Goal: Task Accomplishment & Management: Use online tool/utility

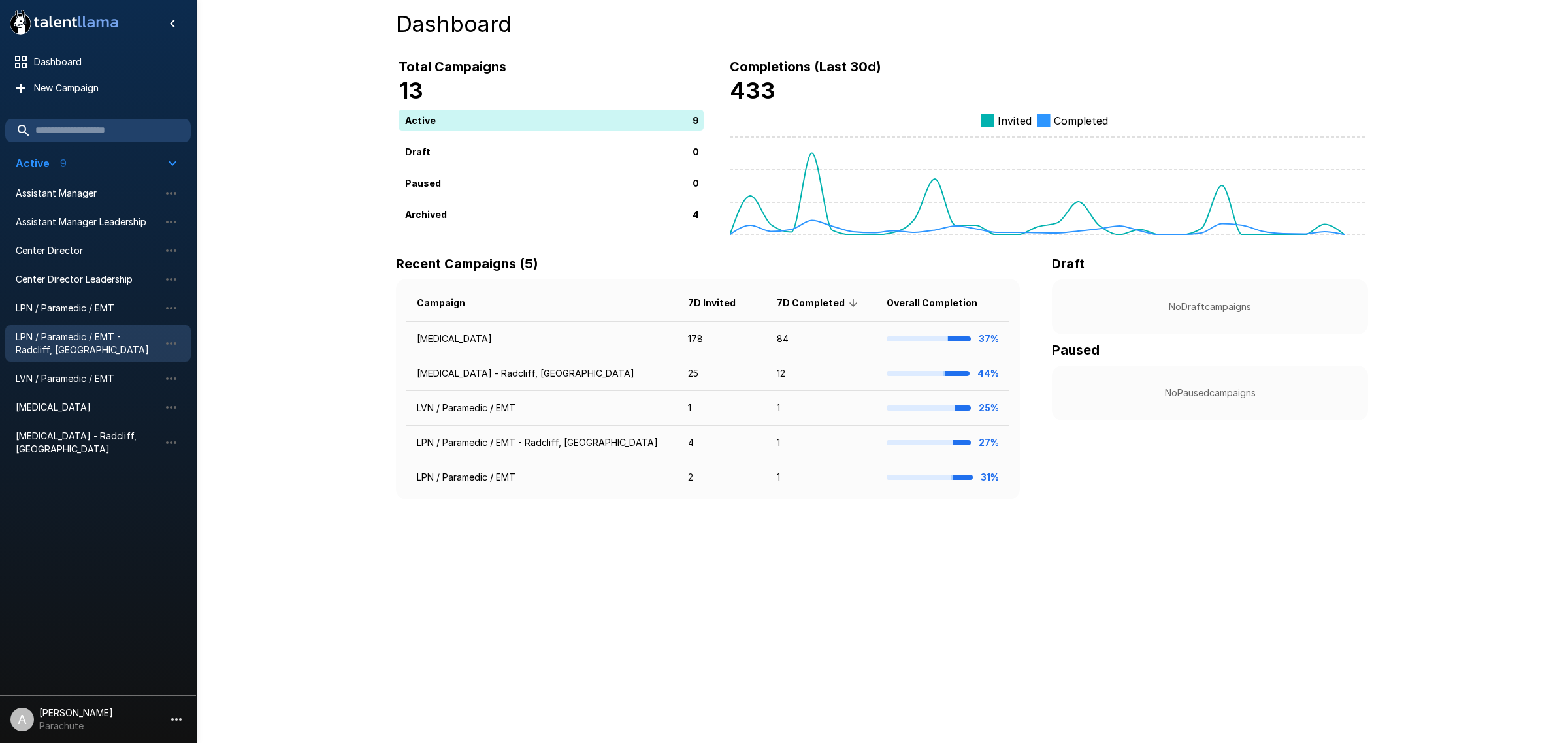
click at [97, 348] on span "LPN / Paramedic / EMT - Radcliff, [GEOGRAPHIC_DATA]" at bounding box center [88, 344] width 144 height 26
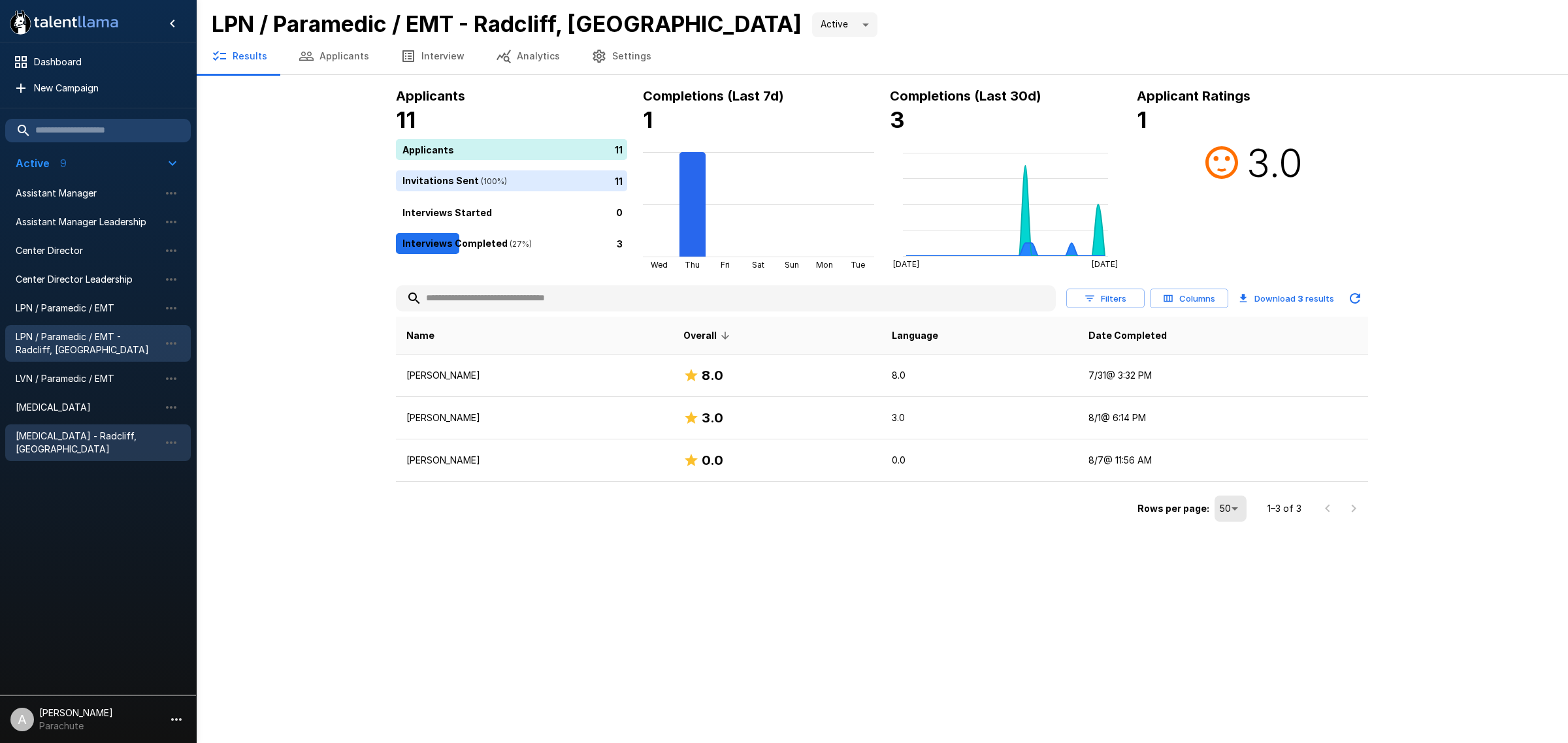
click at [79, 438] on span "[MEDICAL_DATA] - Radcliff, [GEOGRAPHIC_DATA]" at bounding box center [88, 443] width 144 height 26
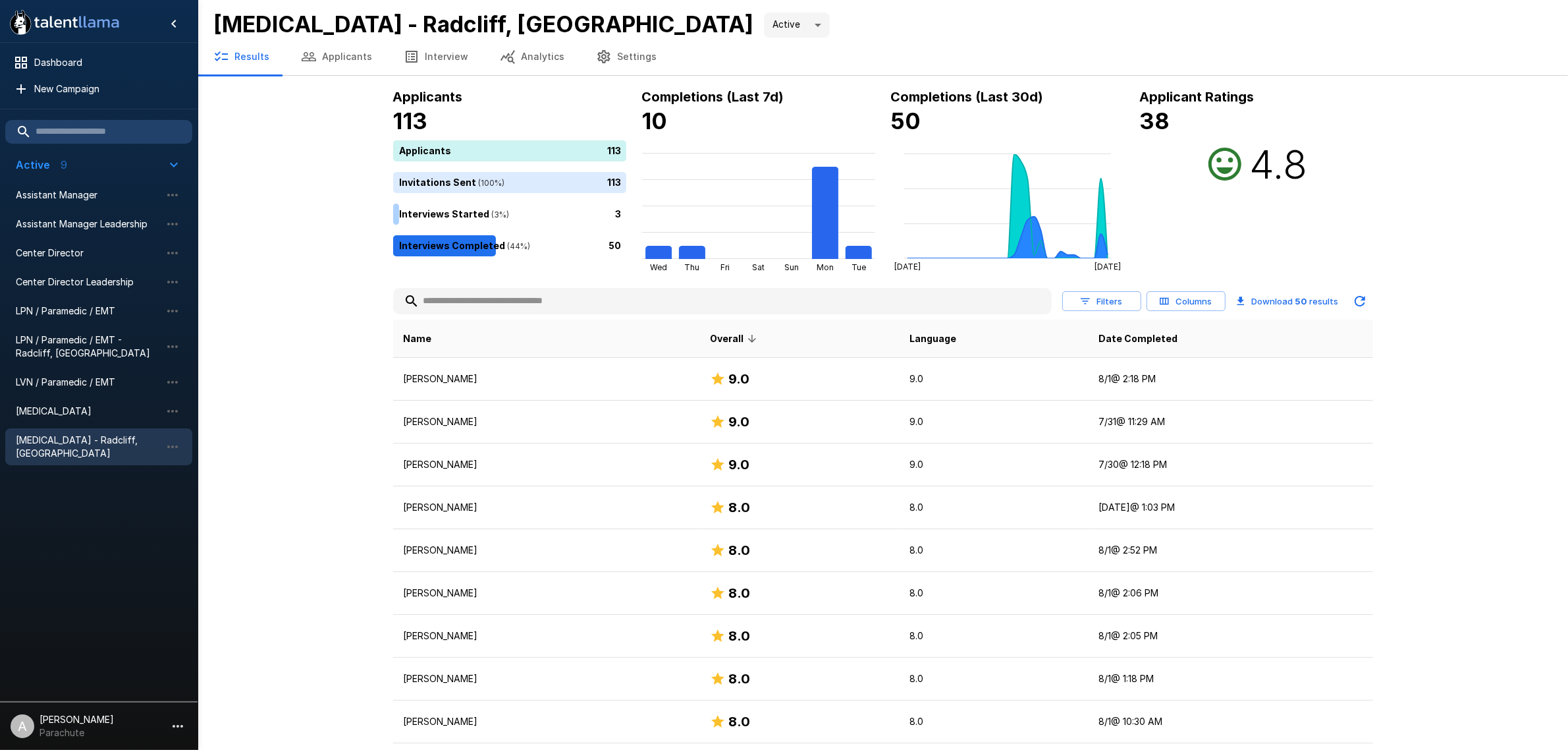
click at [1123, 329] on th "Date Completed" at bounding box center [1231, 339] width 285 height 38
click at [1123, 337] on span "Date Completed" at bounding box center [1139, 339] width 79 height 16
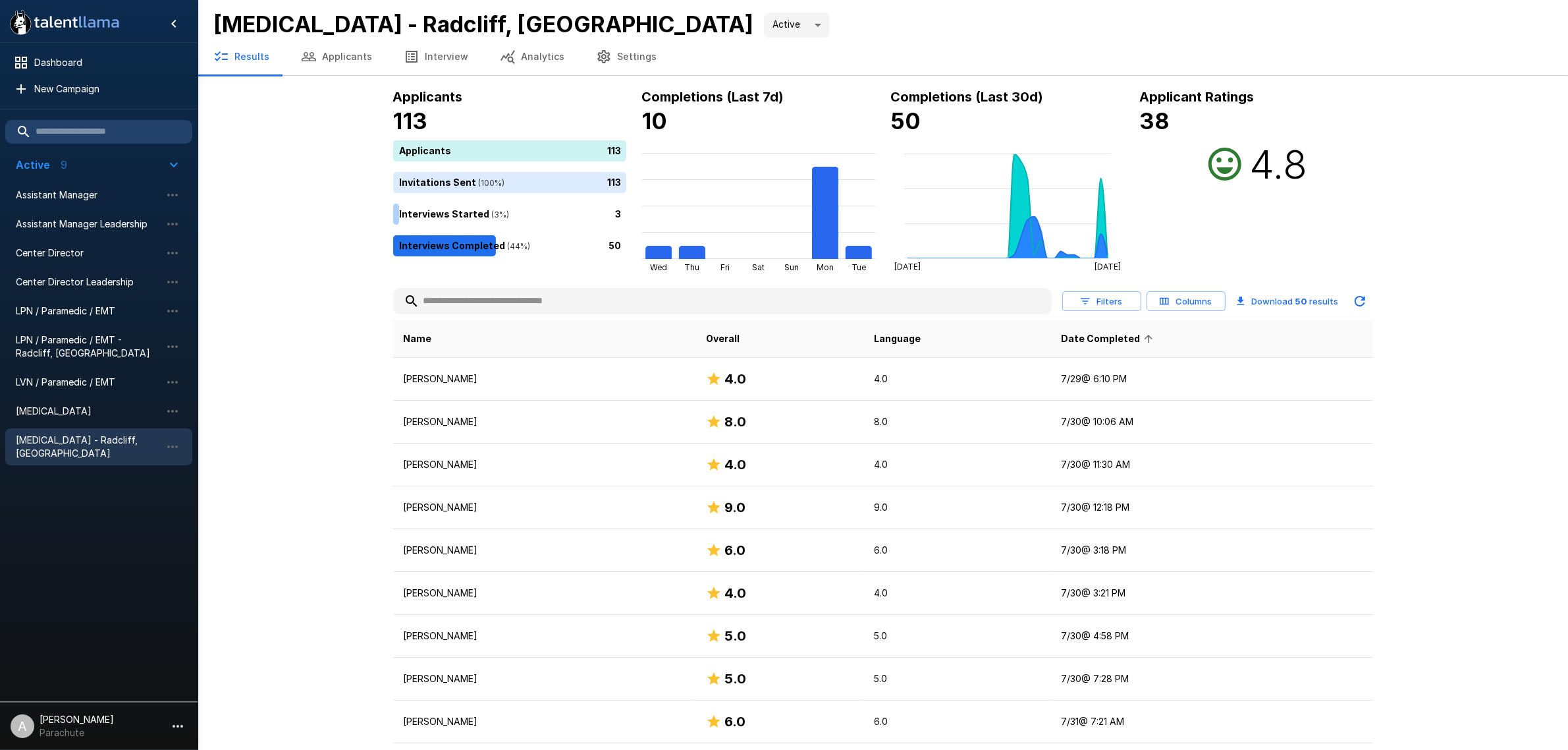
click at [1117, 341] on span "Date Completed" at bounding box center [1110, 339] width 96 height 16
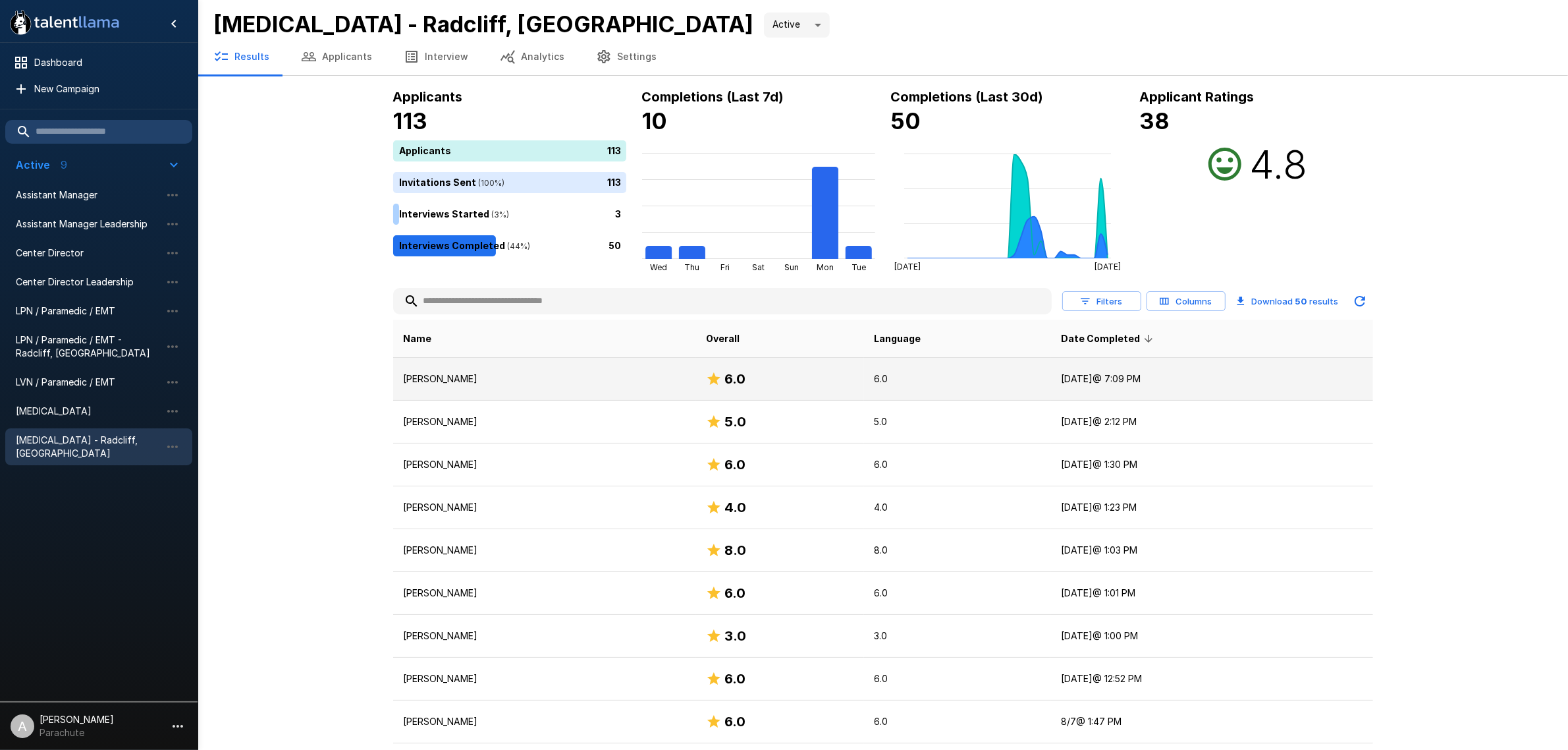
click at [540, 380] on p "[PERSON_NAME]" at bounding box center [544, 379] width 281 height 13
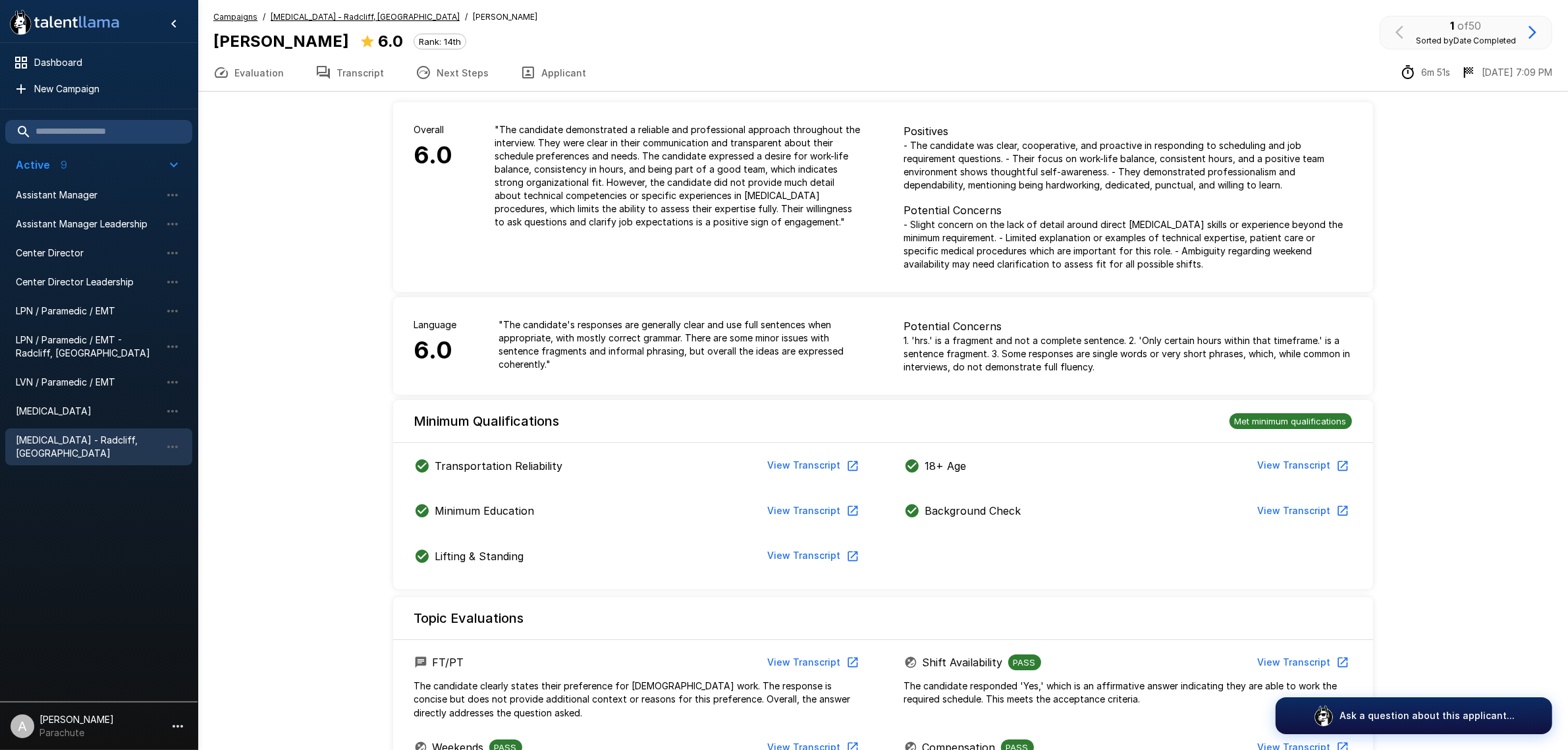
click at [350, 69] on button "Transcript" at bounding box center [350, 72] width 100 height 37
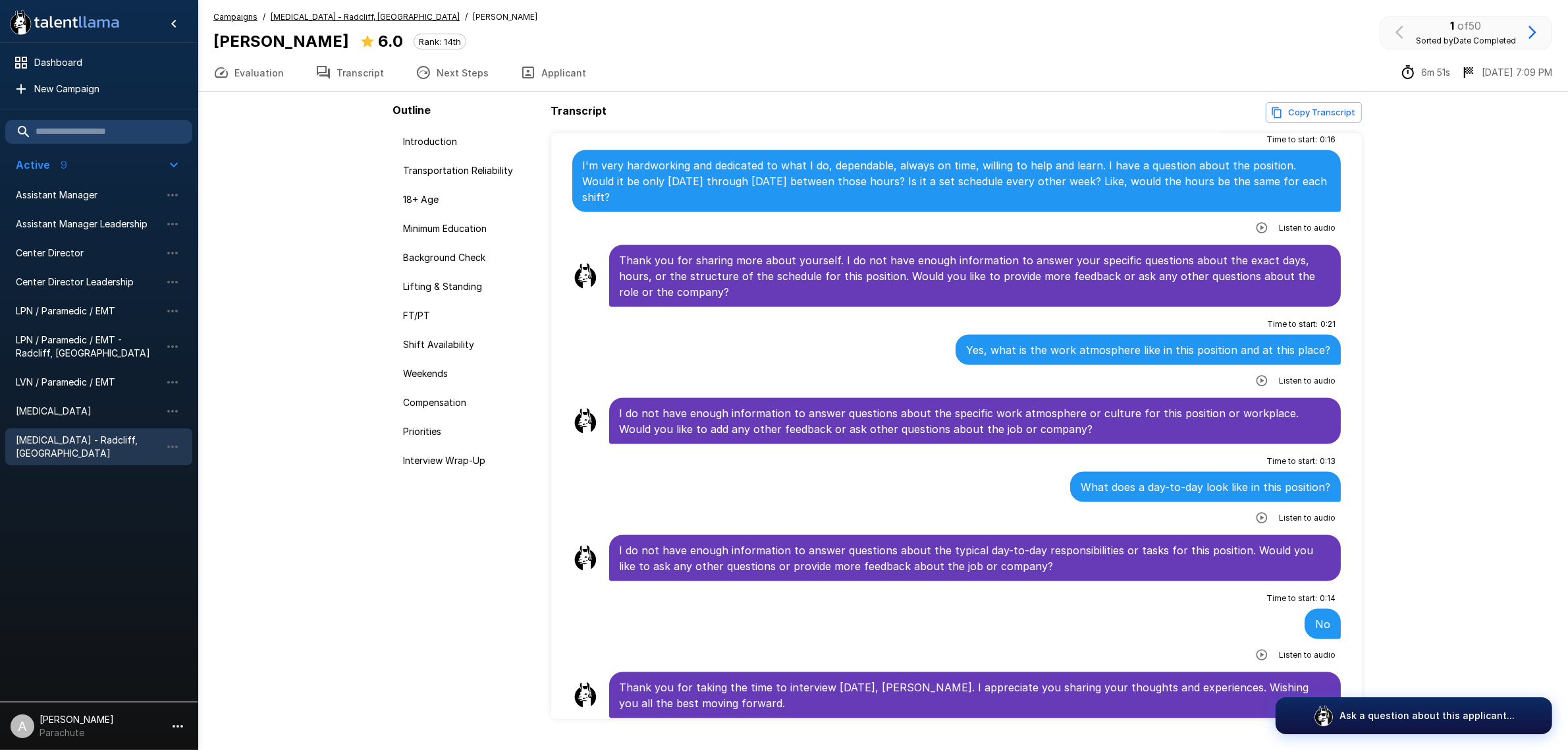
scroll to position [2479, 0]
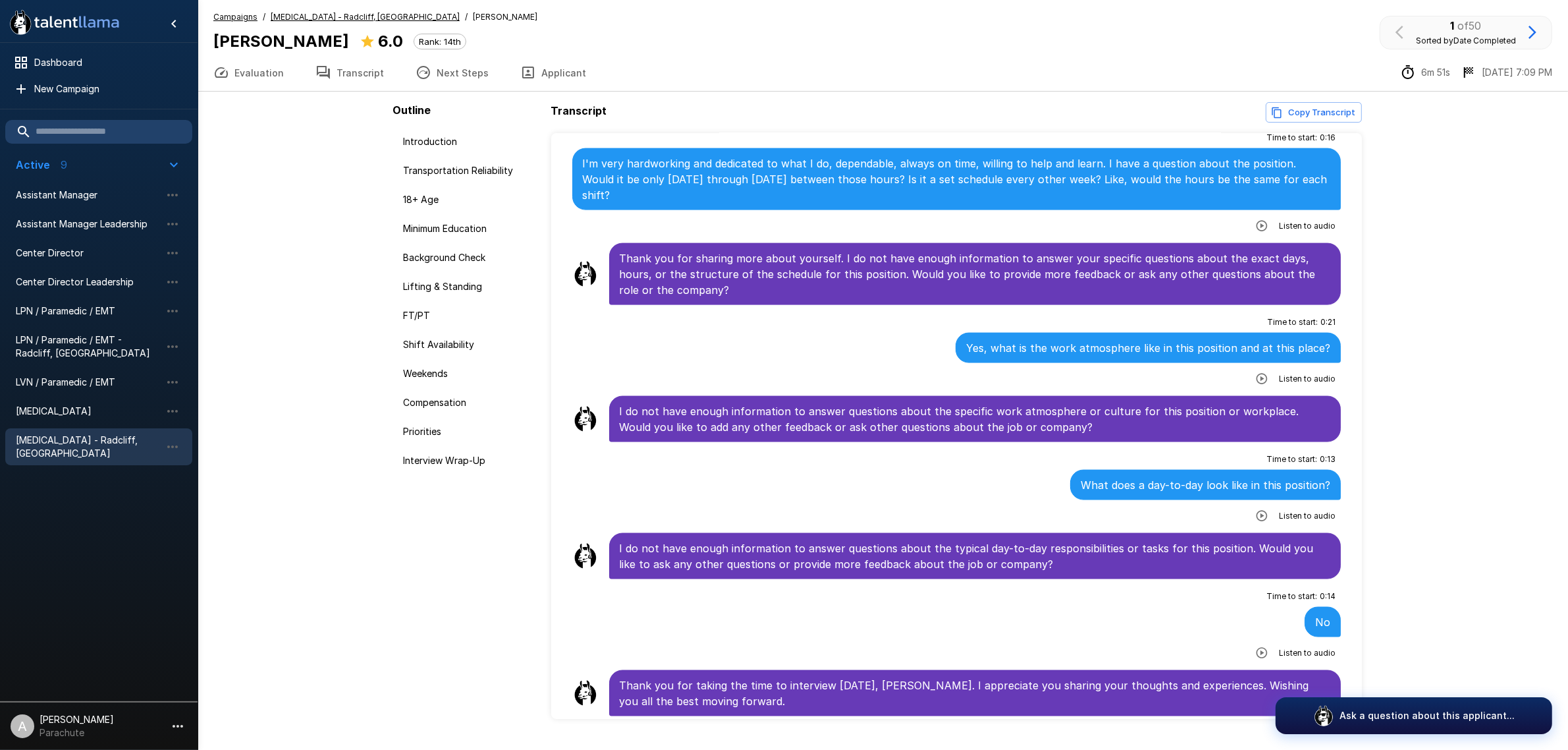
click at [520, 71] on icon "button" at bounding box center [529, 72] width 16 height 16
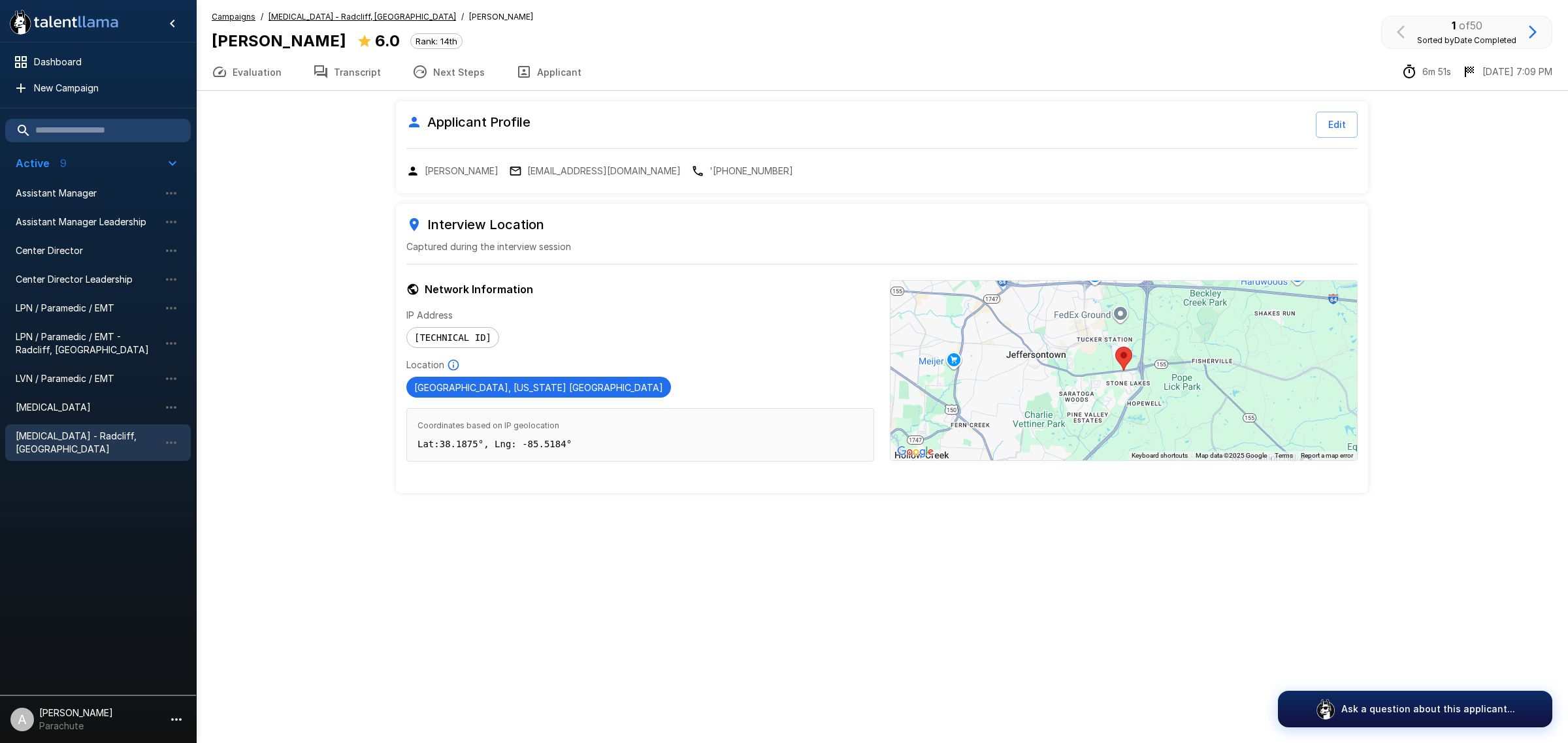
click at [709, 165] on p "'[PHONE_NUMBER]" at bounding box center [751, 171] width 83 height 13
drag, startPoint x: 77, startPoint y: 430, endPoint x: 363, endPoint y: 308, distance: 310.9
click at [77, 430] on span "[MEDICAL_DATA] - Radcliff, [GEOGRAPHIC_DATA]" at bounding box center [88, 443] width 144 height 26
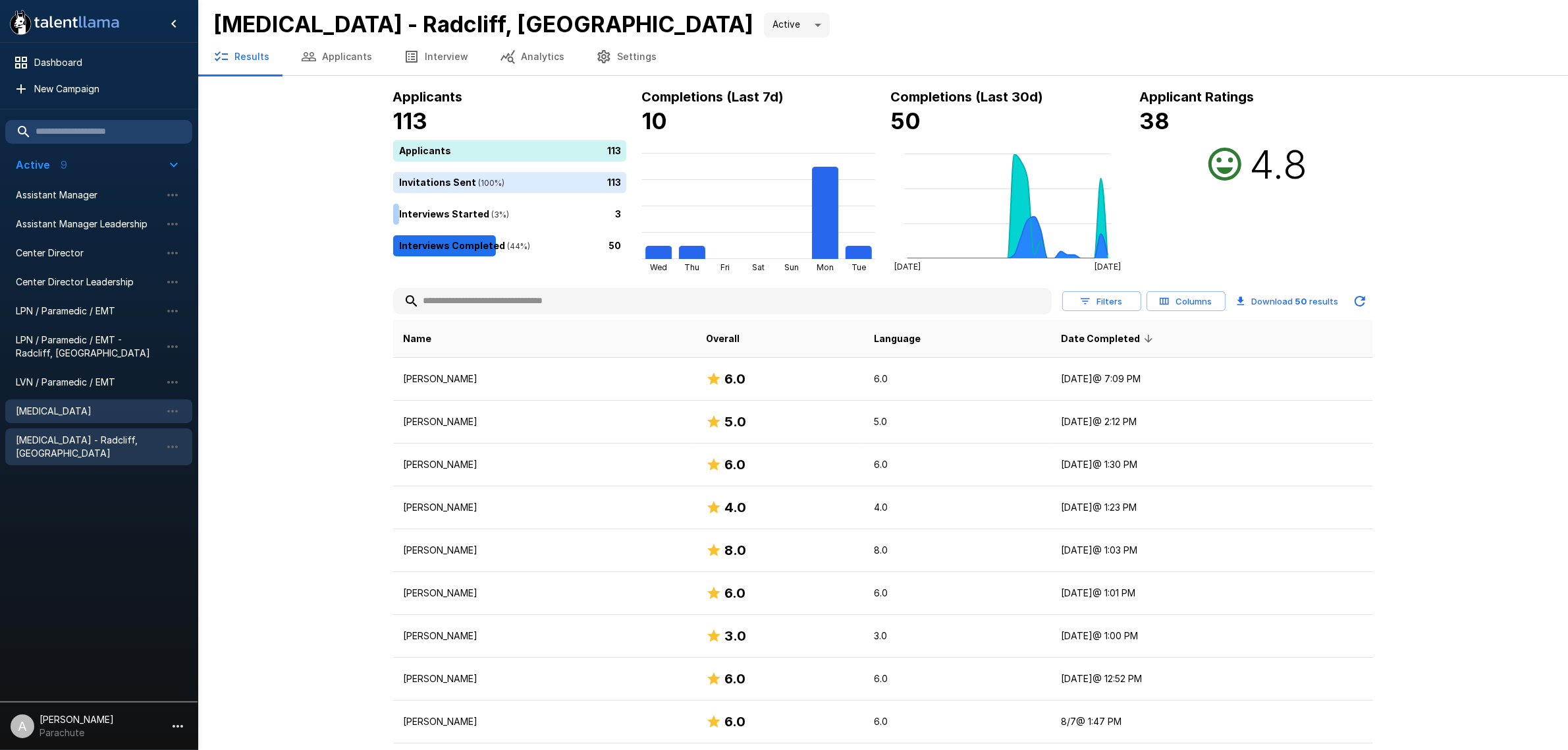
click at [59, 413] on span "[MEDICAL_DATA]" at bounding box center [88, 411] width 145 height 13
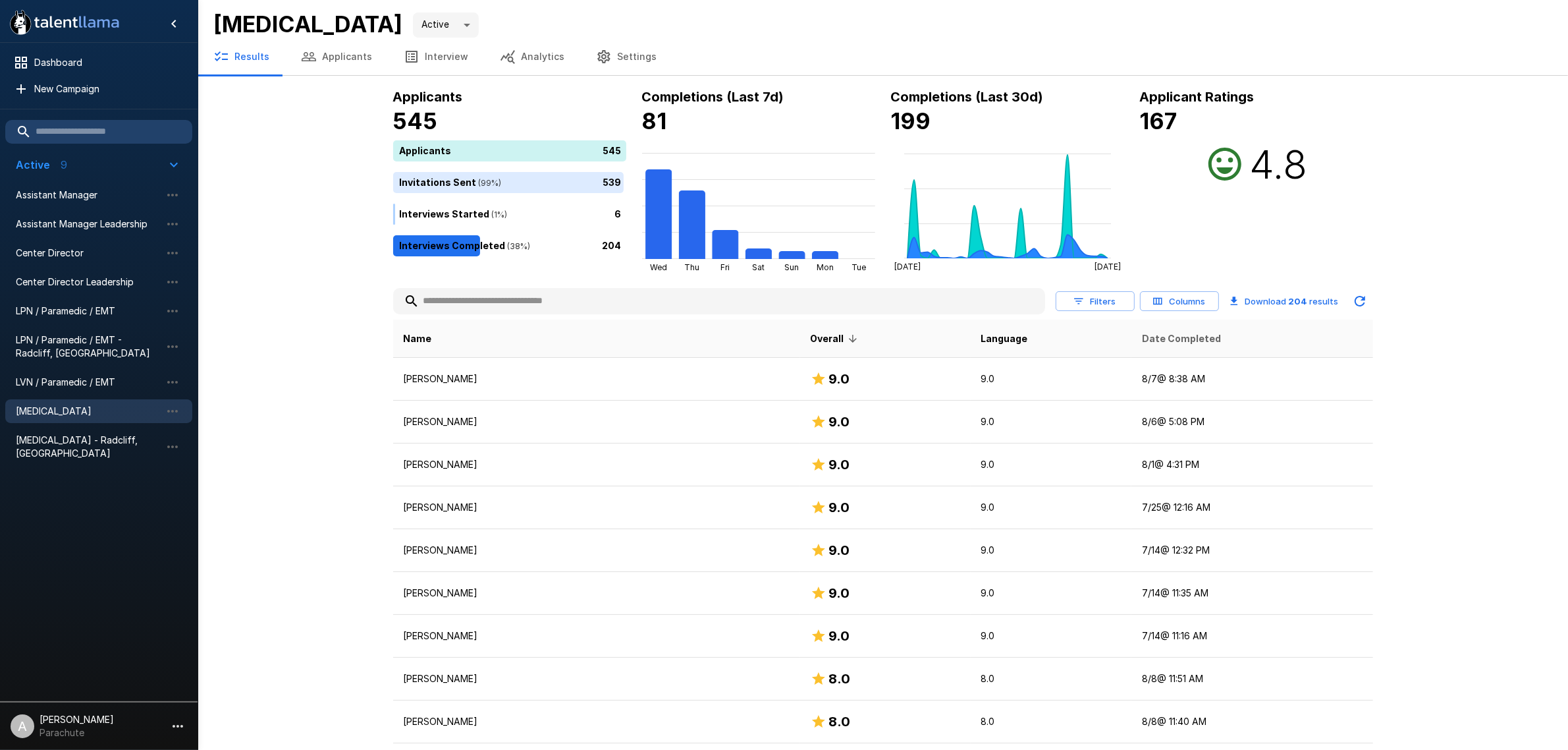
click at [1142, 340] on span "Date Completed" at bounding box center [1182, 339] width 79 height 16
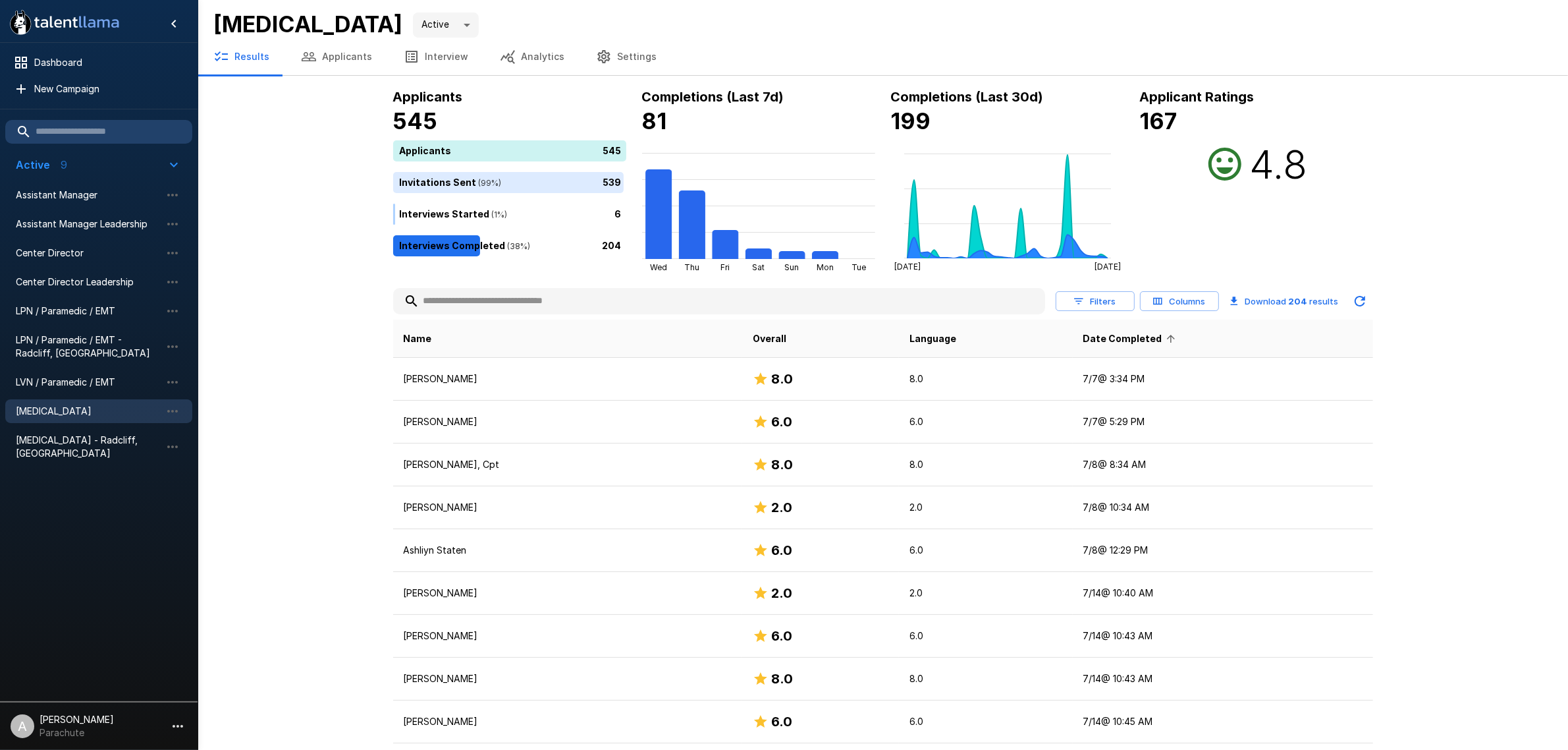
click at [1104, 340] on span "Date Completed" at bounding box center [1131, 339] width 96 height 16
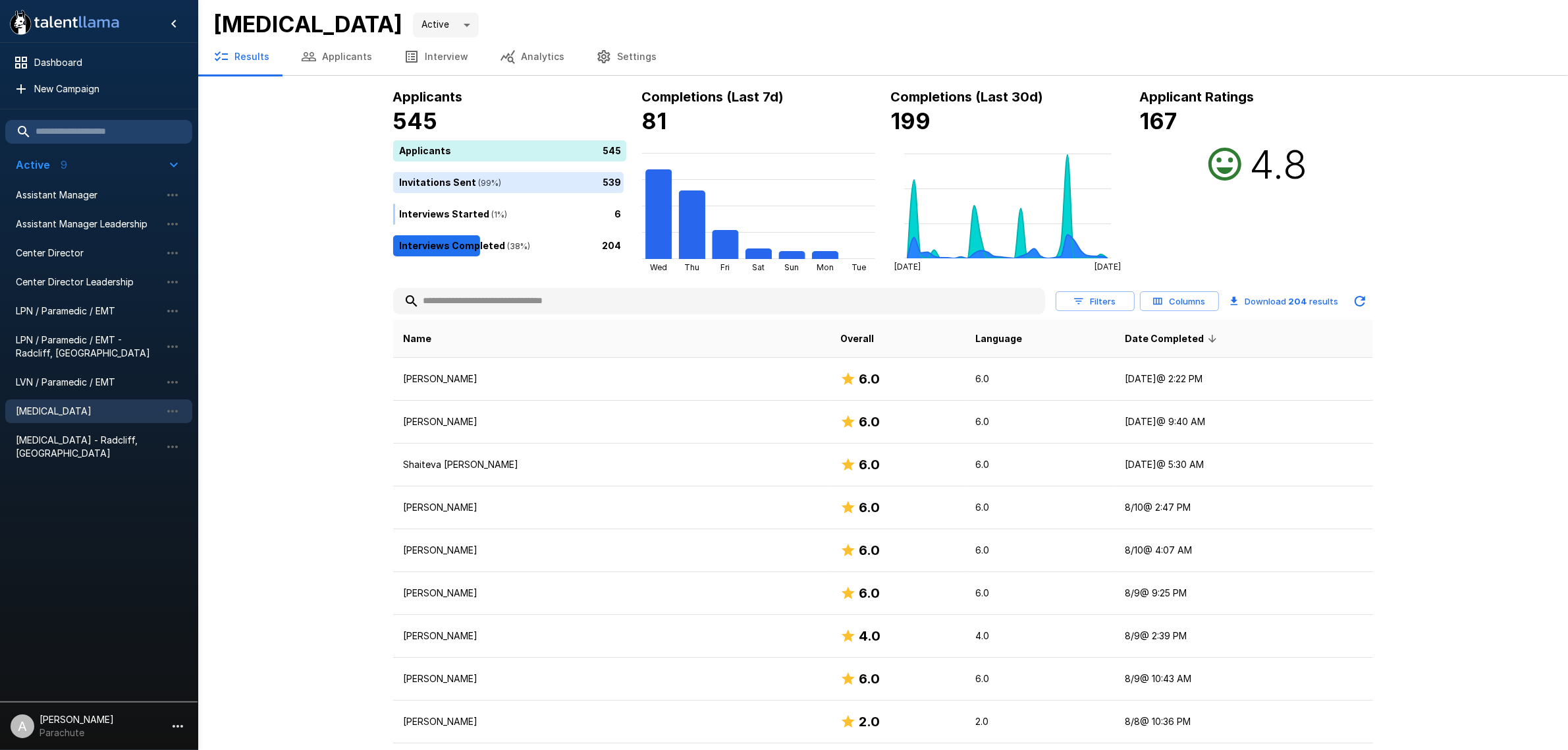
click at [501, 307] on input "text" at bounding box center [719, 301] width 652 height 23
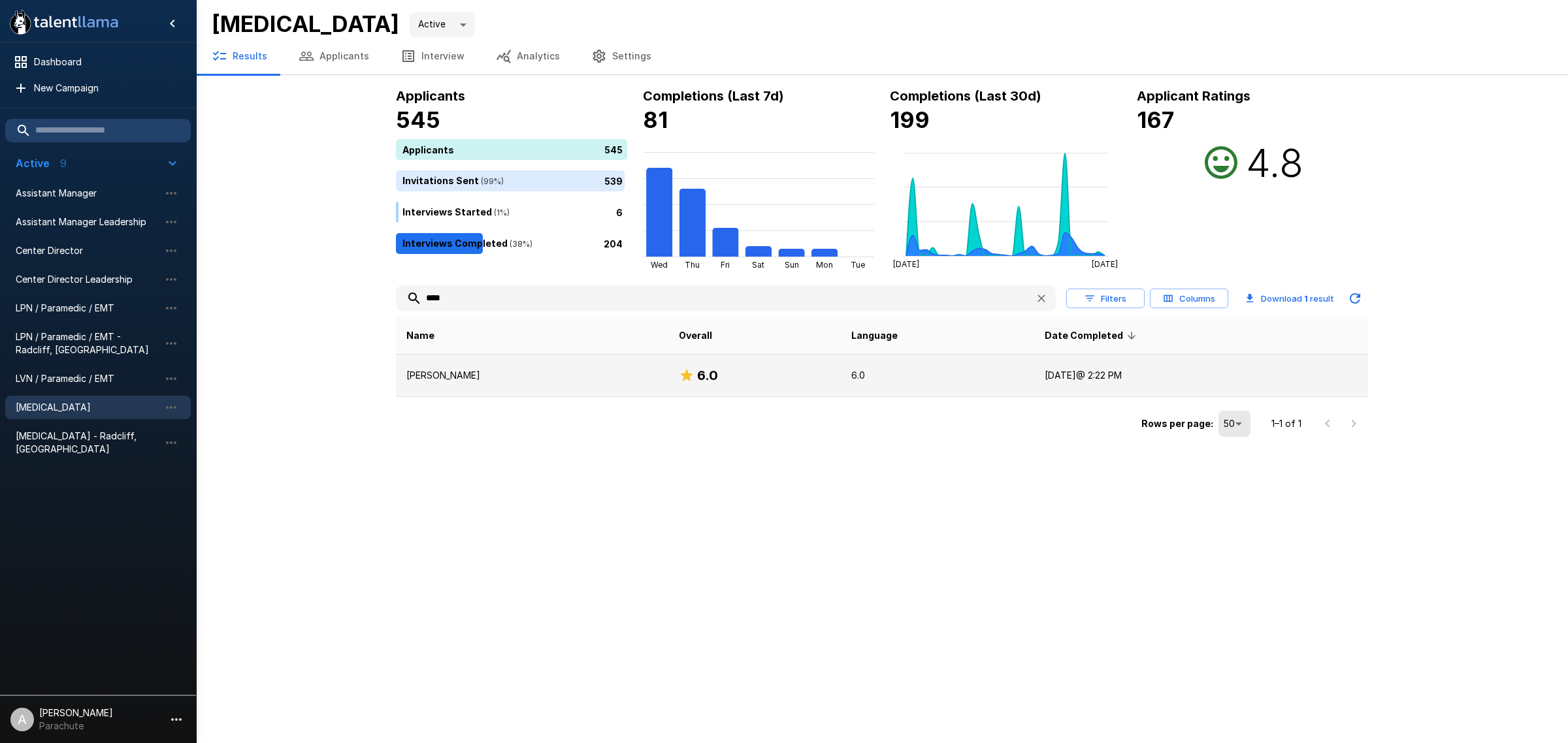
type input "****"
click at [492, 369] on p "[PERSON_NAME]" at bounding box center [531, 375] width 251 height 13
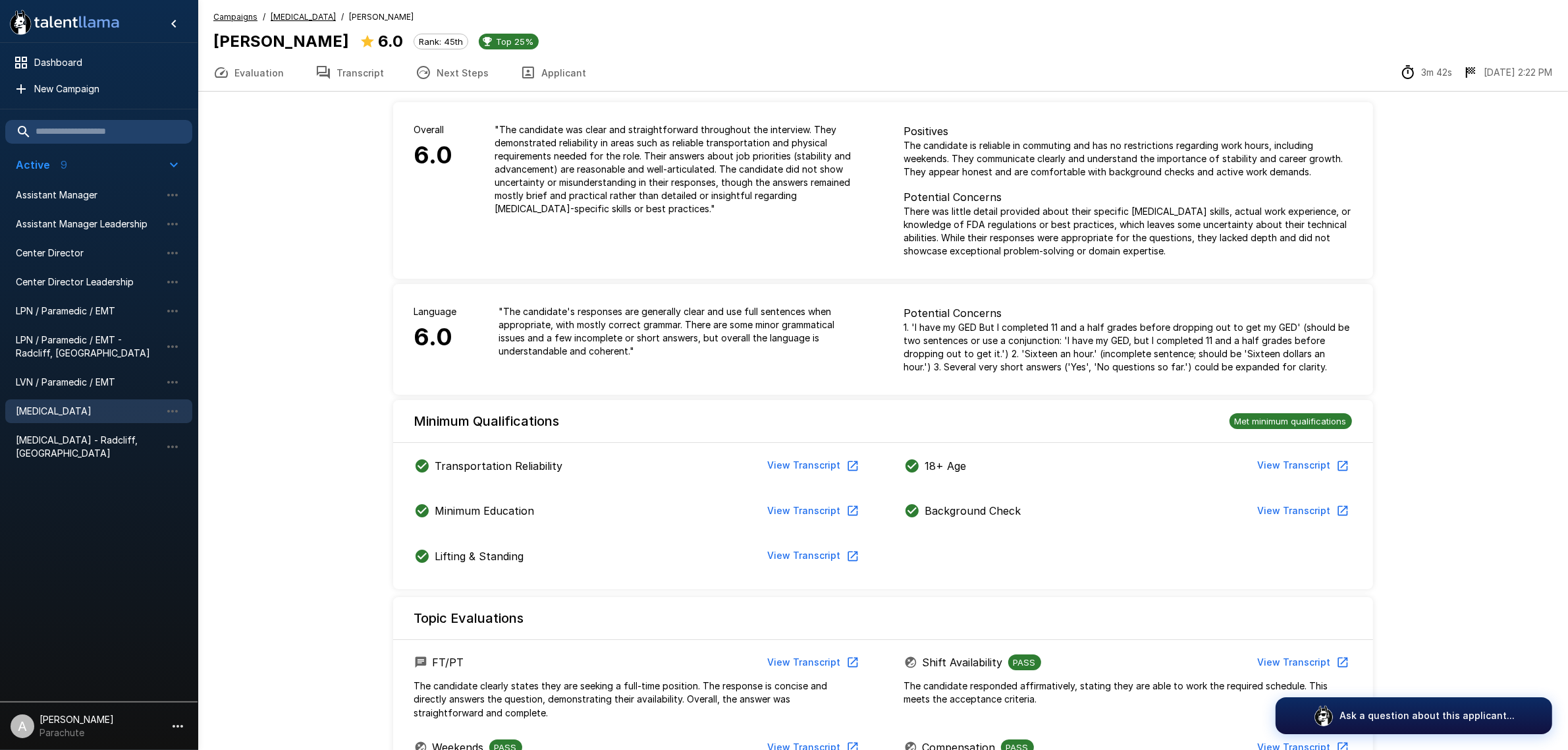
click at [369, 68] on button "Transcript" at bounding box center [350, 72] width 100 height 37
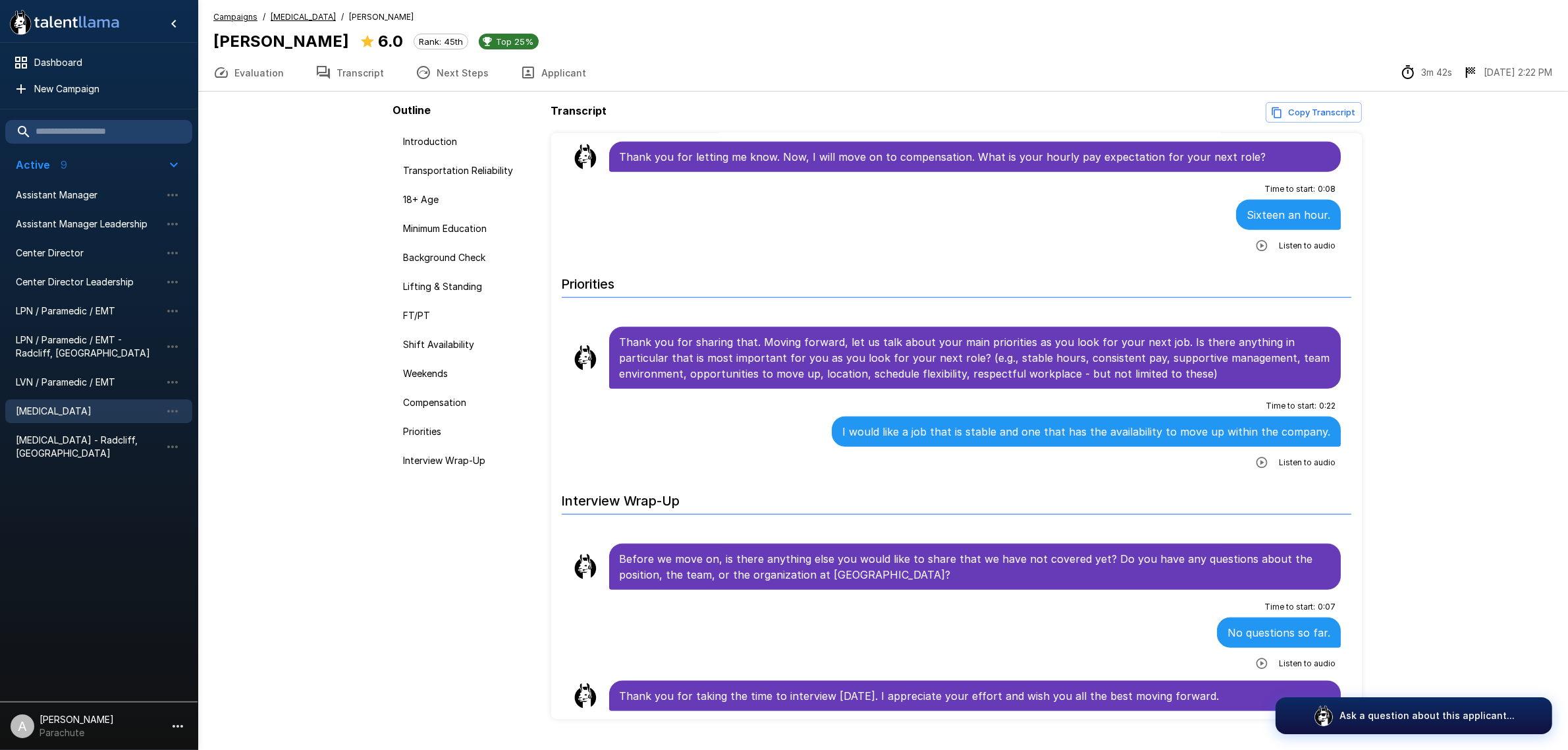
scroll to position [1849, 0]
click at [542, 63] on button "Applicant" at bounding box center [553, 72] width 98 height 37
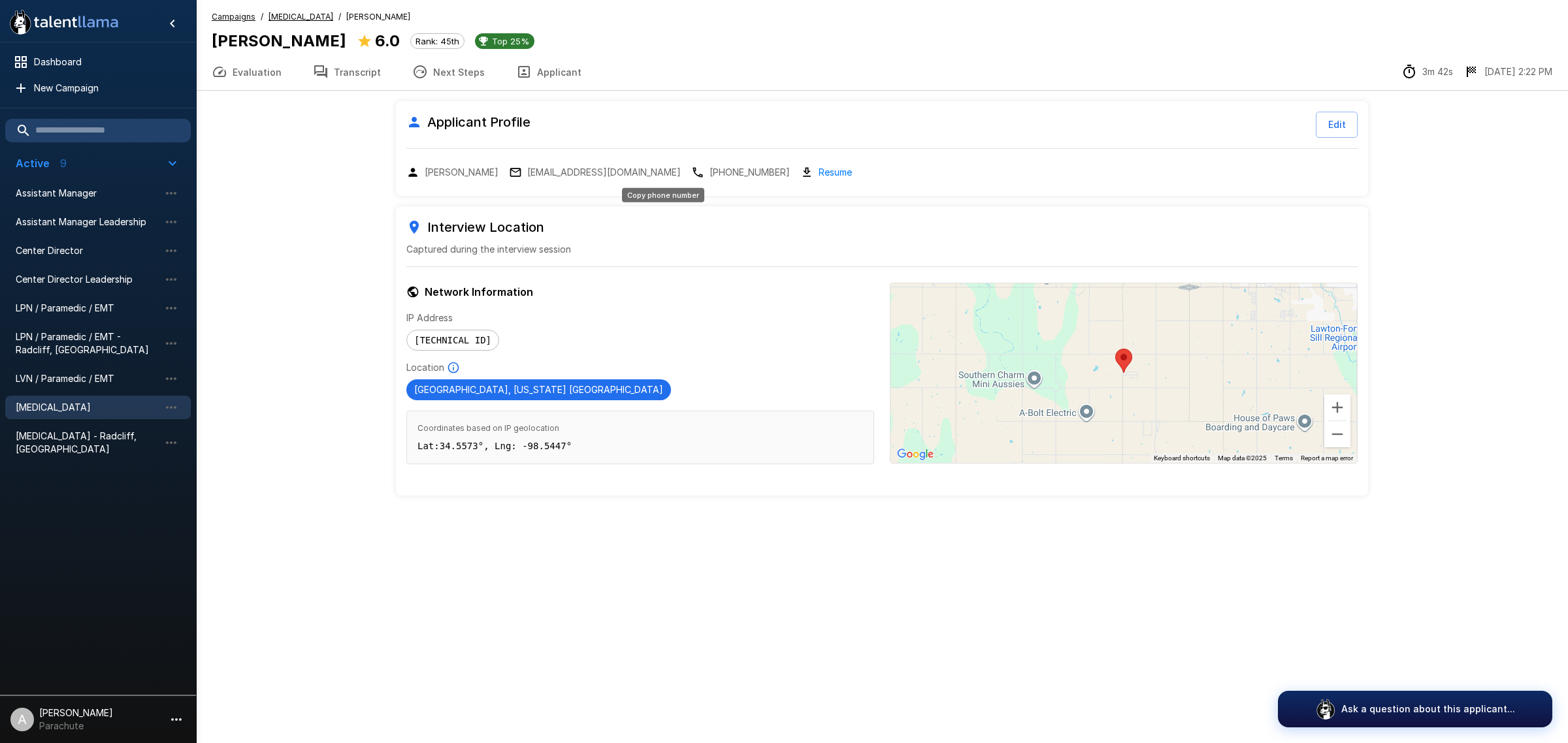
click at [709, 171] on p "[PHONE_NUMBER]" at bounding box center [749, 172] width 80 height 13
